Goal: Information Seeking & Learning: Learn about a topic

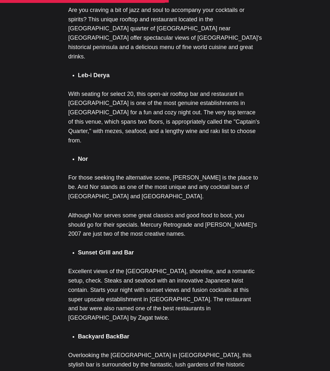
scroll to position [743, 0]
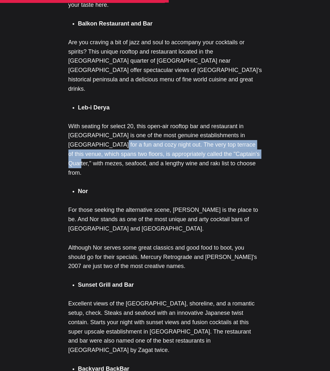
drag, startPoint x: 81, startPoint y: 232, endPoint x: 68, endPoint y: 214, distance: 22.9
click at [68, 178] on p "With seating for select 20, this open-air rooftop bar and restaurant in [GEOGRA…" at bounding box center [165, 150] width 194 height 56
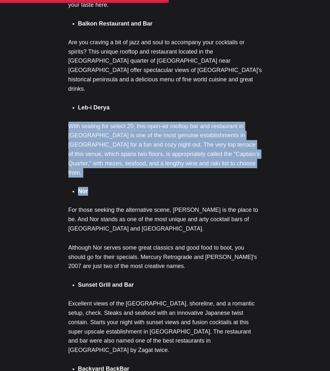
drag, startPoint x: 89, startPoint y: 248, endPoint x: 17, endPoint y: 183, distance: 97.4
click at [68, 183] on div "[GEOGRAPHIC_DATA] — it is the biggest, most exciting, and vibrant city in [GEOG…" at bounding box center [165, 106] width 194 height 1017
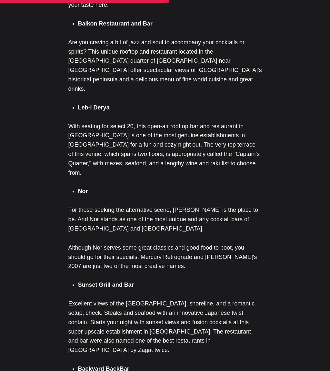
click at [78, 111] on strong "Leb-i Derya" at bounding box center [94, 107] width 32 height 6
drag, startPoint x: 65, startPoint y: 174, endPoint x: 27, endPoint y: 173, distance: 37.8
click at [78, 112] on li "Leb-i Derya" at bounding box center [170, 107] width 184 height 9
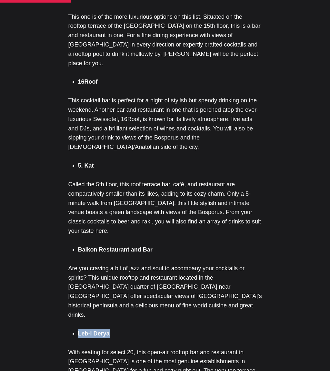
scroll to position [388, 0]
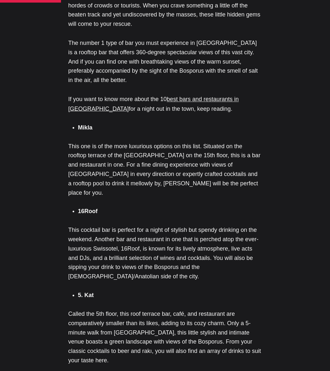
click at [114, 197] on p "This one is of the more luxurious options on this list. Situated on the rooftop…" at bounding box center [165, 169] width 194 height 56
drag, startPoint x: 53, startPoint y: 176, endPoint x: 27, endPoint y: 172, distance: 26.1
click at [78, 132] on li "Mikla" at bounding box center [170, 127] width 184 height 9
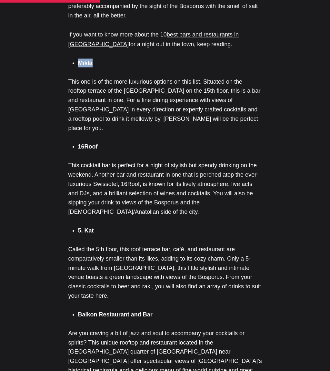
scroll to position [517, 0]
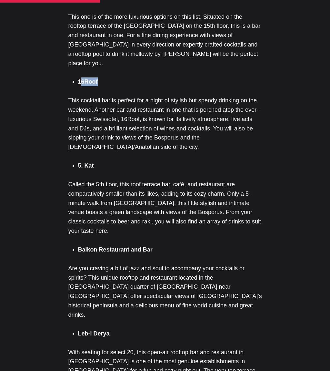
drag, startPoint x: 29, startPoint y: 133, endPoint x: 48, endPoint y: 133, distance: 19.7
click at [78, 86] on li "16Roof" at bounding box center [170, 82] width 184 height 9
drag, startPoint x: 48, startPoint y: 133, endPoint x: 31, endPoint y: 137, distance: 17.9
click at [78, 86] on li "16Roof" at bounding box center [170, 82] width 184 height 9
click at [78, 85] on strong "16Roof" at bounding box center [88, 82] width 20 height 6
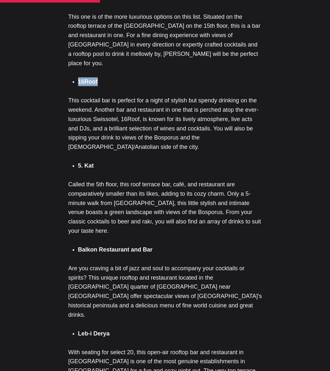
drag, startPoint x: 27, startPoint y: 134, endPoint x: 55, endPoint y: 135, distance: 28.5
click at [78, 86] on li "16Roof" at bounding box center [170, 82] width 184 height 9
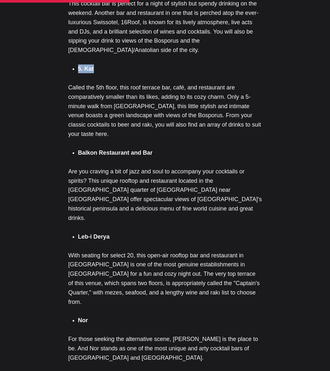
drag, startPoint x: 27, startPoint y: 131, endPoint x: 63, endPoint y: 131, distance: 36.2
click at [78, 73] on li "5. Kat" at bounding box center [170, 69] width 184 height 9
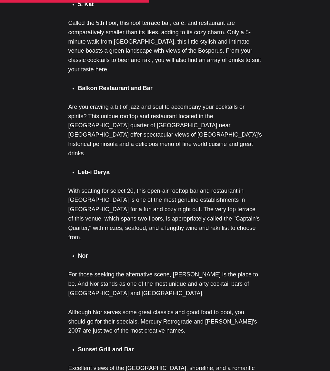
click at [80, 158] on p "Are you craving a bit of jazz and soul to accompany your cocktails or spirits? …" at bounding box center [165, 130] width 194 height 56
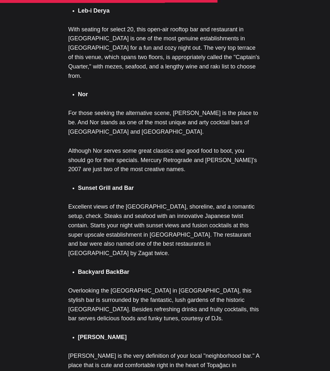
scroll to position [905, 0]
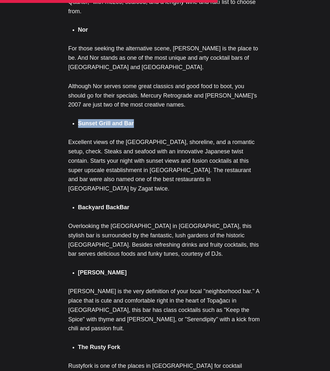
drag, startPoint x: 26, startPoint y: 199, endPoint x: 124, endPoint y: 201, distance: 97.9
click at [124, 128] on li "Sunset Grill and Bar" at bounding box center [170, 123] width 184 height 9
click at [136, 194] on p "Excellent views of the [GEOGRAPHIC_DATA], shoreline, and a romantic setup, chec…" at bounding box center [165, 166] width 194 height 56
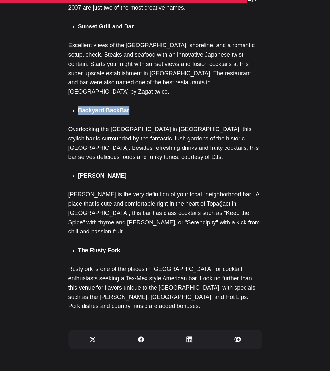
drag, startPoint x: 27, startPoint y: 195, endPoint x: 83, endPoint y: 195, distance: 56.2
click at [83, 115] on li "Backyard BackBar" at bounding box center [170, 110] width 184 height 9
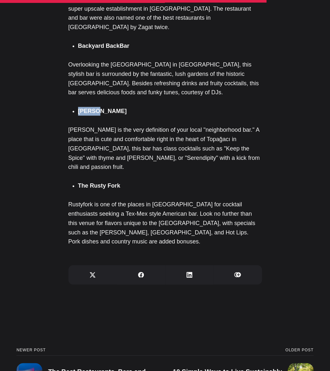
drag, startPoint x: 26, startPoint y: 203, endPoint x: 56, endPoint y: 204, distance: 29.1
click at [78, 116] on li "[PERSON_NAME]" at bounding box center [170, 111] width 184 height 9
drag, startPoint x: 48, startPoint y: 201, endPoint x: 28, endPoint y: 203, distance: 19.5
click at [78, 116] on li "[PERSON_NAME]" at bounding box center [170, 111] width 184 height 9
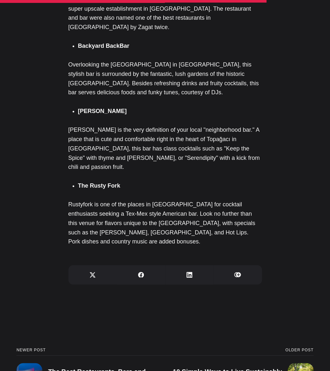
drag, startPoint x: 30, startPoint y: 198, endPoint x: 26, endPoint y: 204, distance: 6.9
click at [73, 116] on ul "[PERSON_NAME]" at bounding box center [167, 111] width 189 height 9
drag, startPoint x: 26, startPoint y: 203, endPoint x: 59, endPoint y: 202, distance: 32.7
click at [78, 116] on li "[PERSON_NAME]" at bounding box center [170, 111] width 184 height 9
click at [99, 172] on p "[PERSON_NAME] is the very definition of your local "neighborhood bar." A place …" at bounding box center [165, 148] width 194 height 47
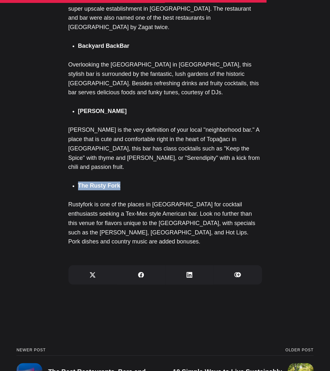
drag, startPoint x: 74, startPoint y: 279, endPoint x: 27, endPoint y: 282, distance: 47.6
click at [78, 190] on li "The Rusty Fork" at bounding box center [170, 186] width 184 height 9
